Goal: Task Accomplishment & Management: Use online tool/utility

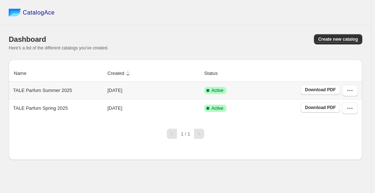
click at [349, 91] on icon "button" at bounding box center [349, 90] width 7 height 7
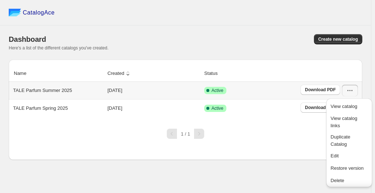
click at [346, 109] on span "View catalog" at bounding box center [343, 105] width 27 height 5
click at [246, 7] on div "CatalogAce" at bounding box center [185, 12] width 371 height 25
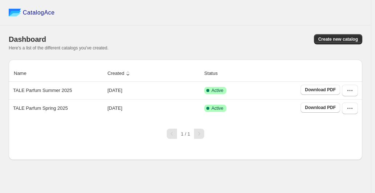
click at [345, 36] on button "Create new catalog" at bounding box center [338, 39] width 48 height 10
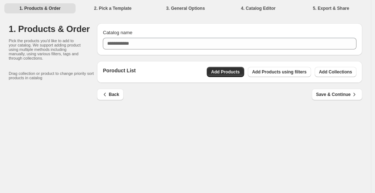
click at [334, 74] on span "Add Collections" at bounding box center [335, 72] width 33 height 6
click at [277, 73] on span "Add Products using filters" at bounding box center [279, 72] width 54 height 6
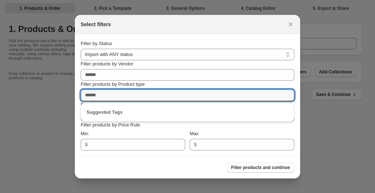
click at [138, 96] on input "Filter products by Product type" at bounding box center [188, 95] width 214 height 12
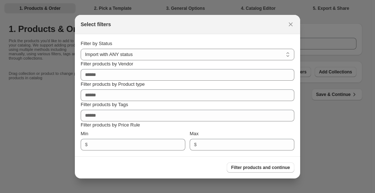
click at [145, 132] on div "Min" at bounding box center [133, 133] width 105 height 7
click at [337, 139] on div at bounding box center [187, 96] width 375 height 193
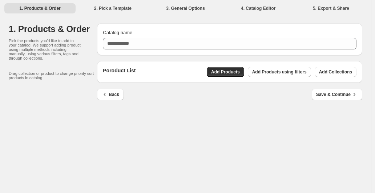
click at [221, 70] on span "Add Products" at bounding box center [225, 72] width 29 height 6
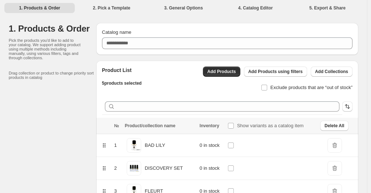
scroll to position [3, 0]
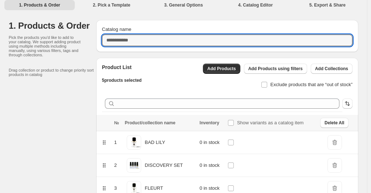
click at [143, 37] on input "Catalog name" at bounding box center [227, 40] width 251 height 12
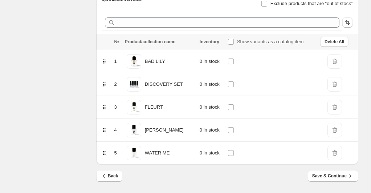
type input "**********"
click at [338, 176] on span "Save & Continue" at bounding box center [333, 175] width 42 height 7
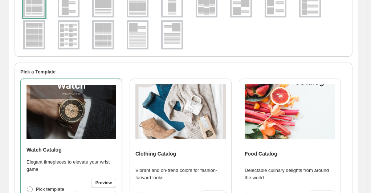
scroll to position [45, 0]
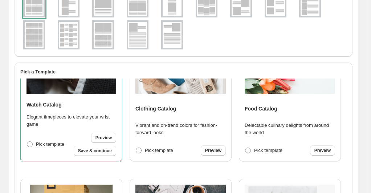
click at [107, 137] on span "Preview" at bounding box center [103, 138] width 16 height 6
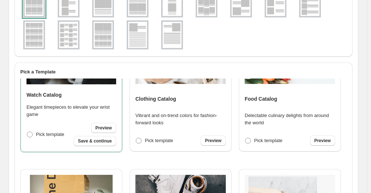
scroll to position [53, 0]
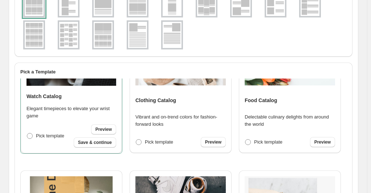
click at [214, 143] on span "Preview" at bounding box center [213, 142] width 16 height 6
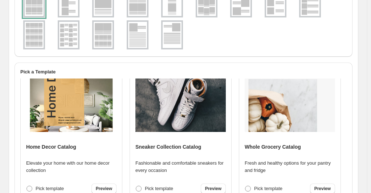
scroll to position [187, 0]
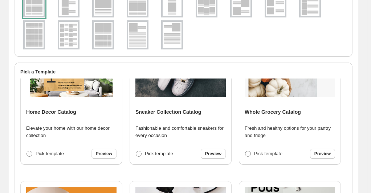
click at [210, 151] on span "Preview" at bounding box center [213, 154] width 16 height 6
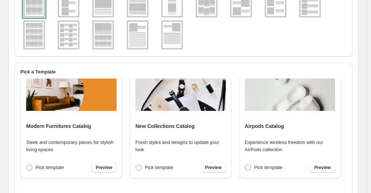
scroll to position [318, 0]
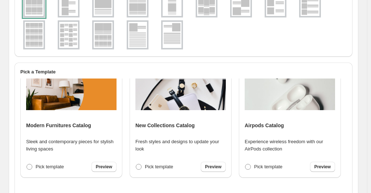
click at [212, 166] on span "Preview" at bounding box center [213, 167] width 16 height 6
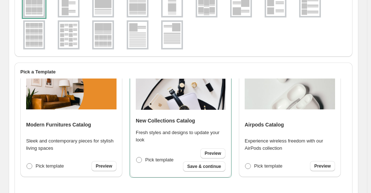
scroll to position [318, 0]
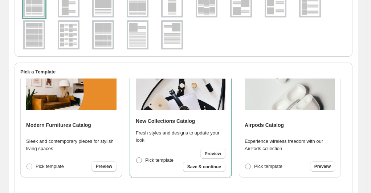
click at [286, 100] on img at bounding box center [290, 82] width 90 height 54
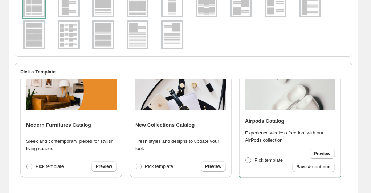
click at [322, 153] on span "Preview" at bounding box center [322, 154] width 16 height 6
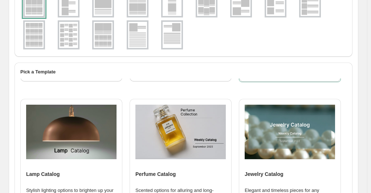
scroll to position [448, 0]
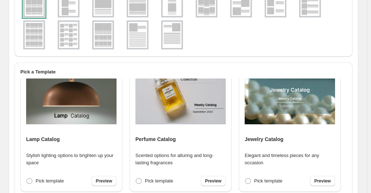
click at [209, 183] on span "Preview" at bounding box center [213, 181] width 16 height 6
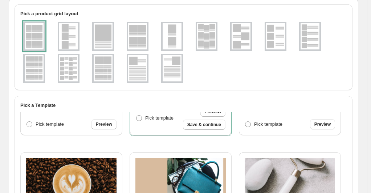
scroll to position [538, 0]
click at [104, 123] on span "Preview" at bounding box center [104, 124] width 16 height 6
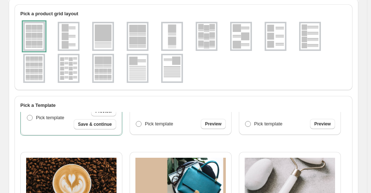
scroll to position [58, 0]
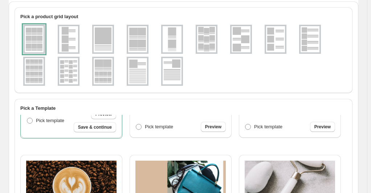
click at [136, 71] on img at bounding box center [137, 71] width 19 height 26
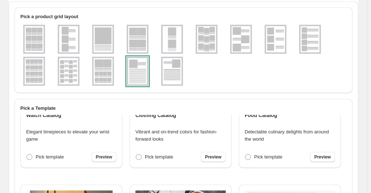
scroll to position [75, 0]
click at [42, 158] on span "Pick template" at bounding box center [50, 156] width 28 height 5
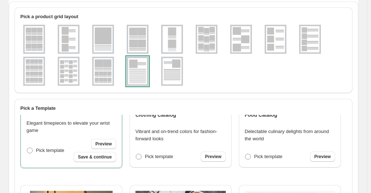
scroll to position [76, 0]
click at [110, 157] on span "Save & continue" at bounding box center [95, 157] width 34 height 6
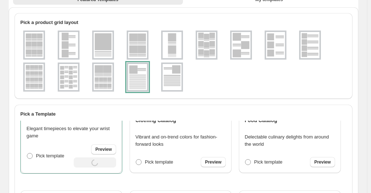
select select "**********"
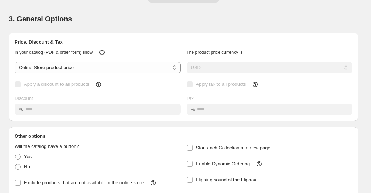
scroll to position [0, 0]
